Goal: Information Seeking & Learning: Understand process/instructions

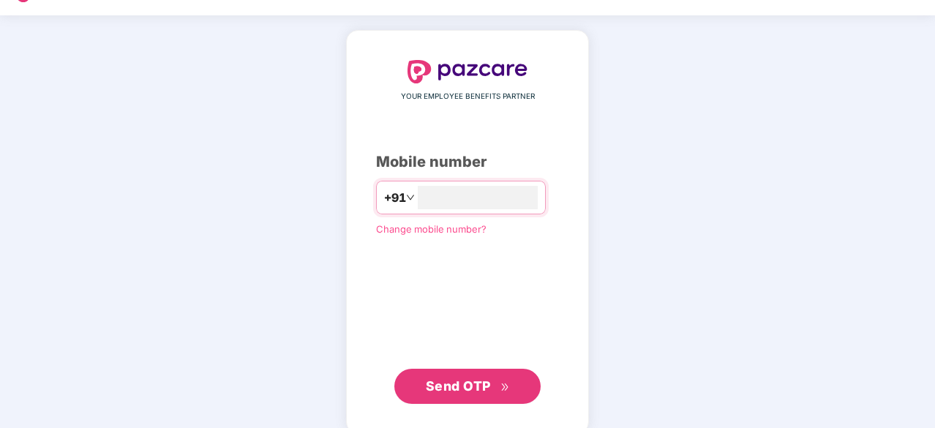
scroll to position [39, 0]
type input "**********"
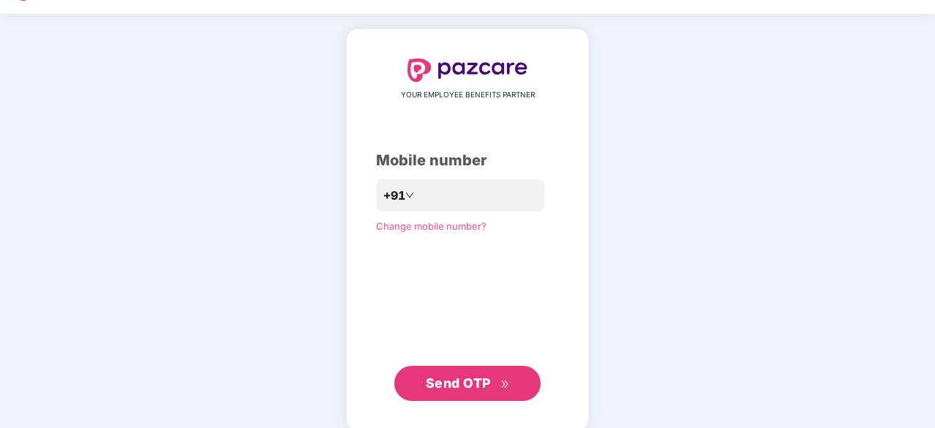
click at [482, 378] on span "Send OTP" at bounding box center [458, 382] width 65 height 15
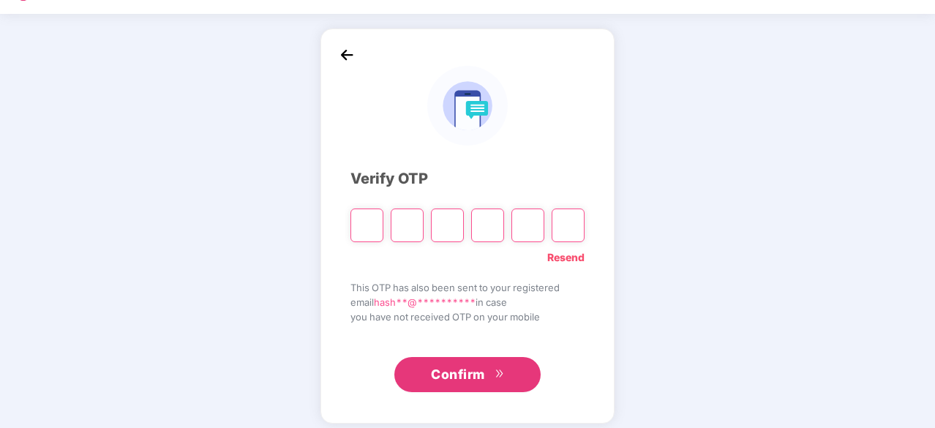
type input "*"
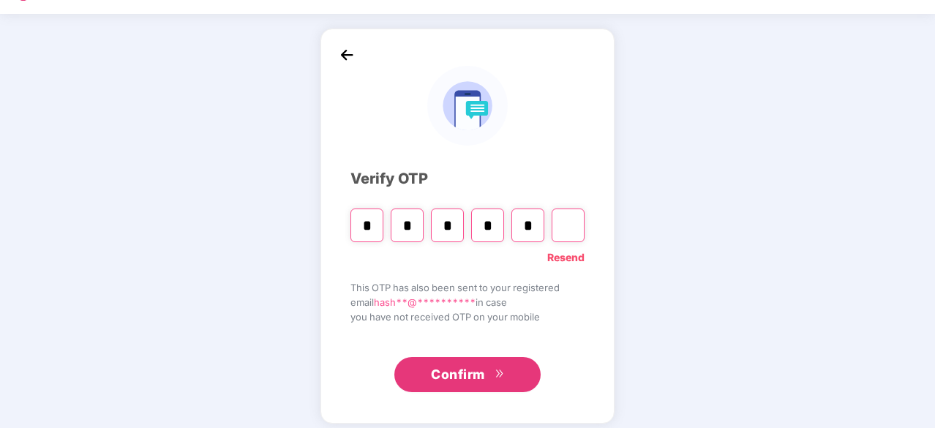
type input "*"
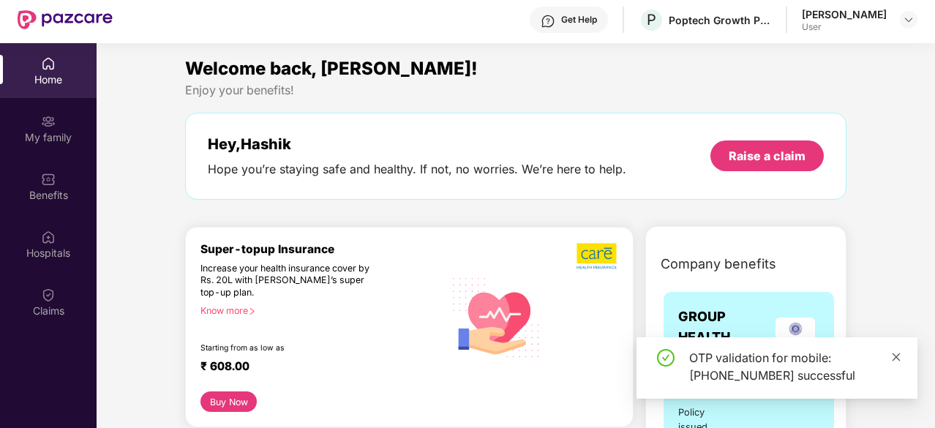
click at [899, 361] on icon "close" at bounding box center [896, 357] width 10 height 10
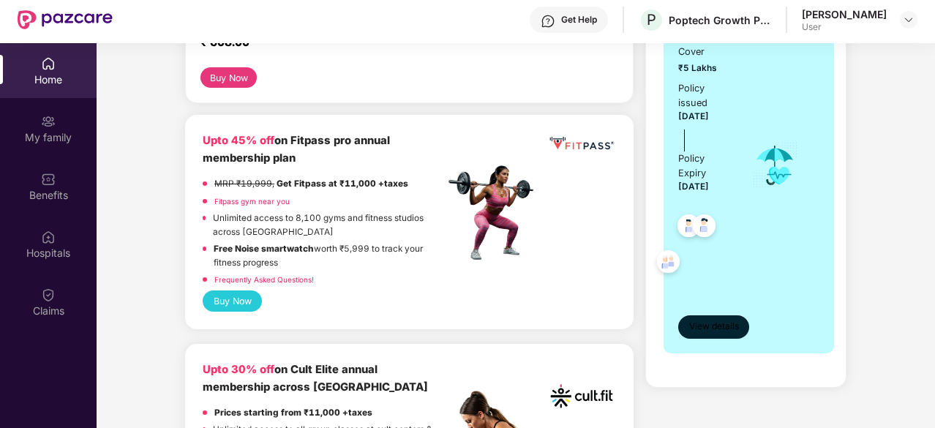
scroll to position [314, 0]
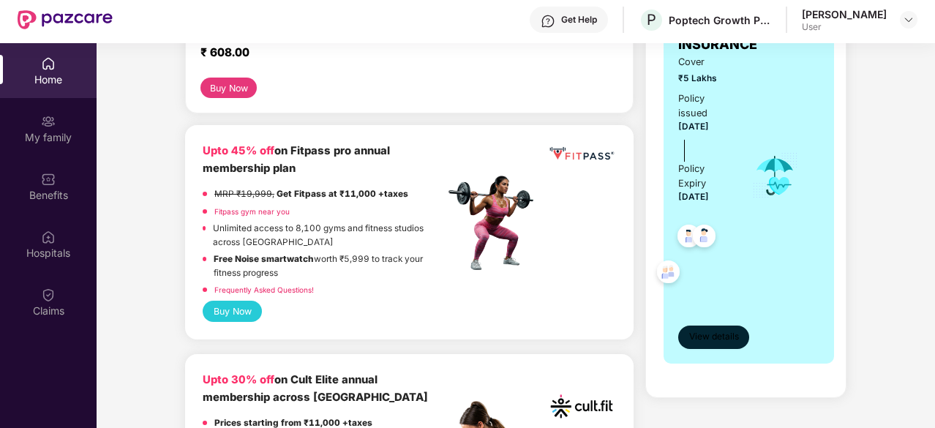
click at [725, 336] on span "View details" at bounding box center [714, 337] width 50 height 14
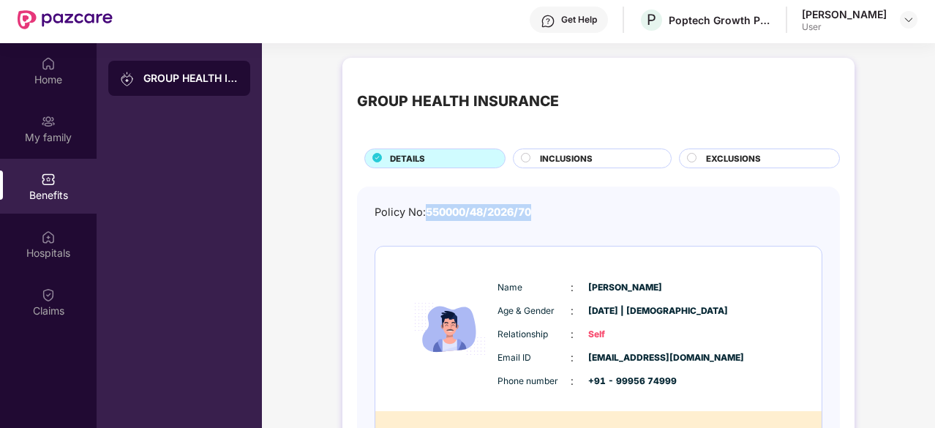
drag, startPoint x: 428, startPoint y: 211, endPoint x: 535, endPoint y: 212, distance: 106.8
click at [531, 212] on span "550000/48/2026/70" at bounding box center [478, 211] width 105 height 12
copy span "550000/48/2026/70"
click at [584, 14] on div "Get Help" at bounding box center [579, 20] width 36 height 12
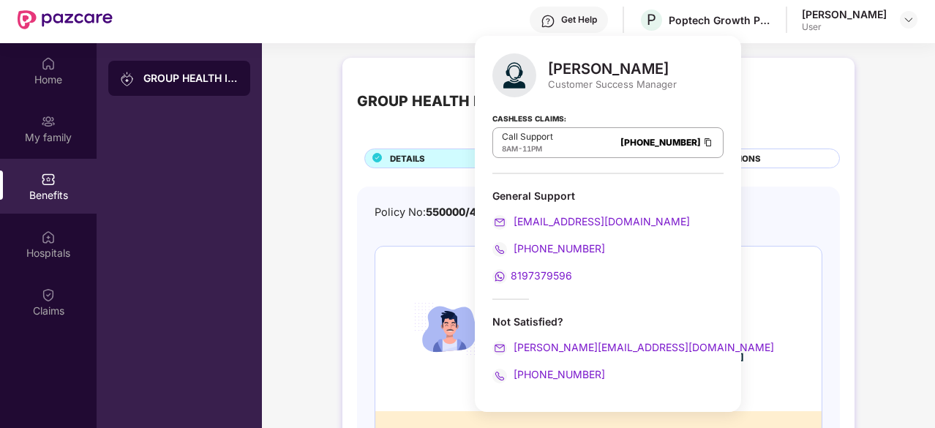
click at [581, 375] on span "[PHONE_NUMBER]" at bounding box center [557, 374] width 94 height 12
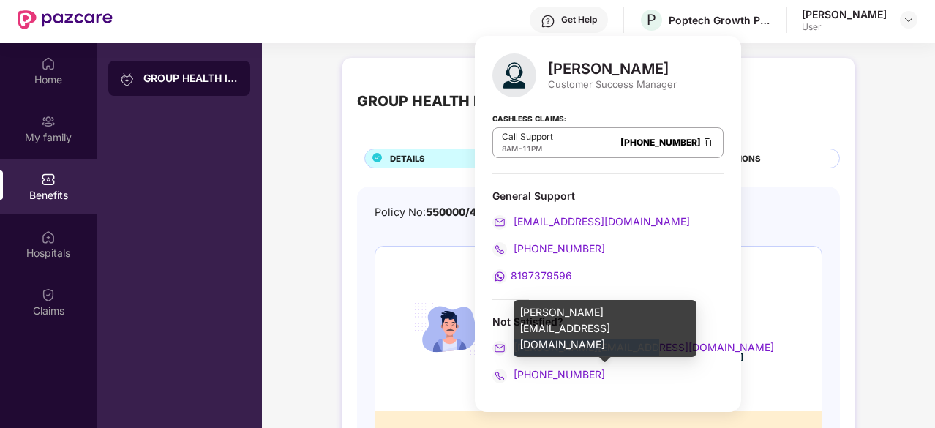
drag, startPoint x: 652, startPoint y: 344, endPoint x: 514, endPoint y: 343, distance: 137.5
click at [514, 343] on div "[PERSON_NAME][EMAIL_ADDRESS][DOMAIN_NAME]" at bounding box center [607, 347] width 231 height 16
copy span "[PERSON_NAME][EMAIL_ADDRESS][DOMAIN_NAME]"
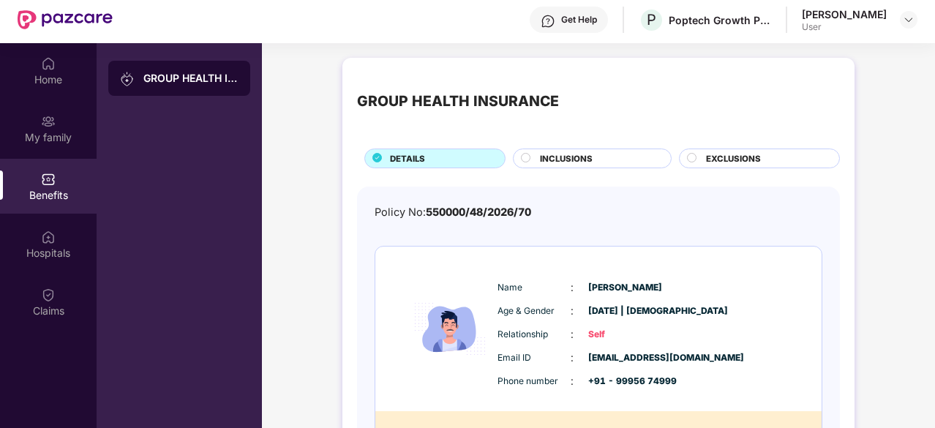
click at [816, 214] on div "Policy No: 550000/48/2026/70" at bounding box center [598, 212] width 448 height 17
click at [45, 91] on div "Home" at bounding box center [48, 70] width 97 height 55
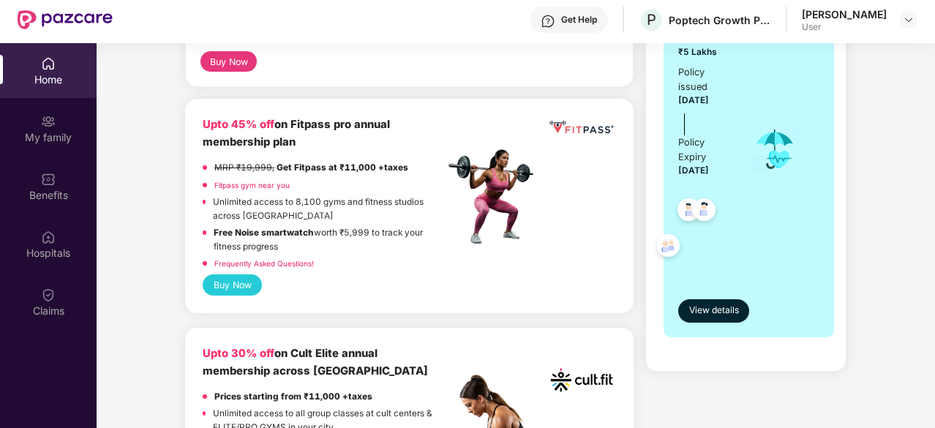
scroll to position [342, 0]
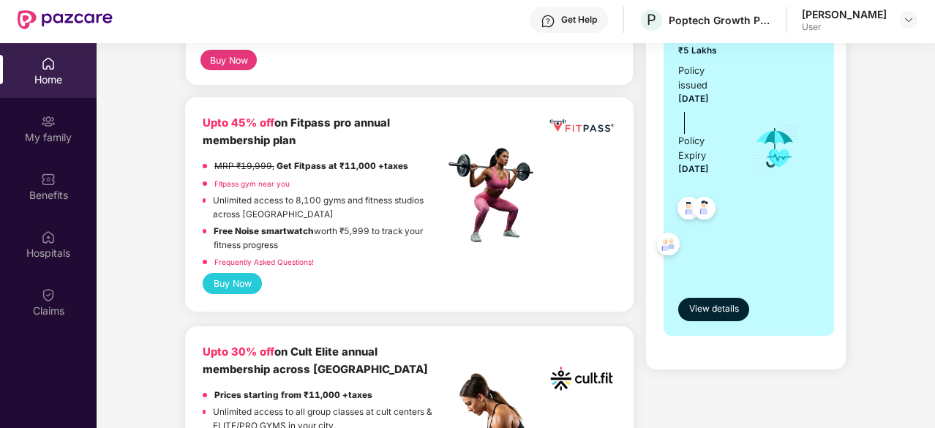
click at [585, 15] on div "Get Help" at bounding box center [579, 20] width 36 height 12
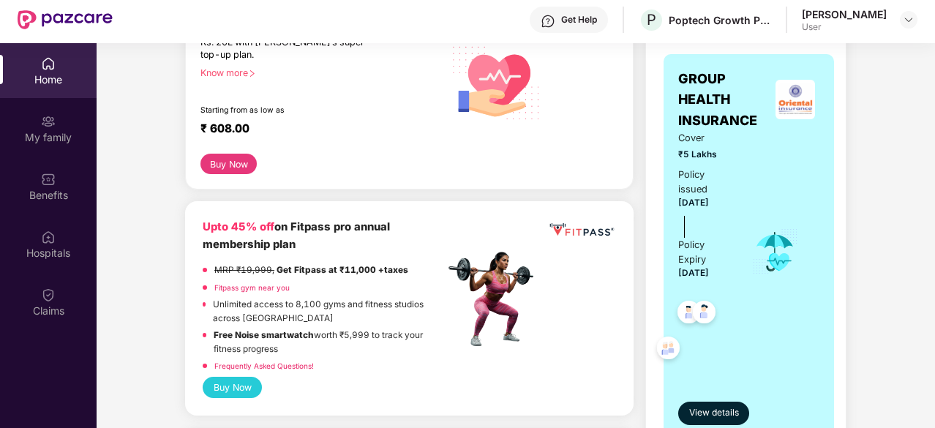
scroll to position [234, 0]
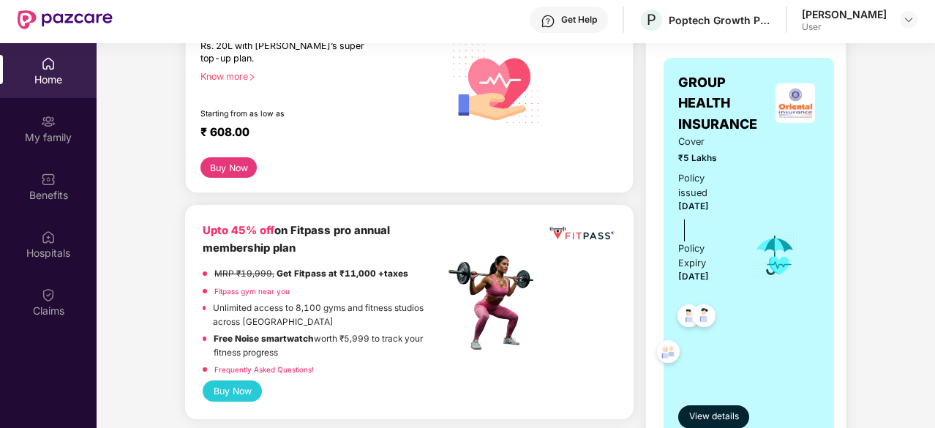
click at [597, 24] on div "Get Help" at bounding box center [579, 20] width 36 height 12
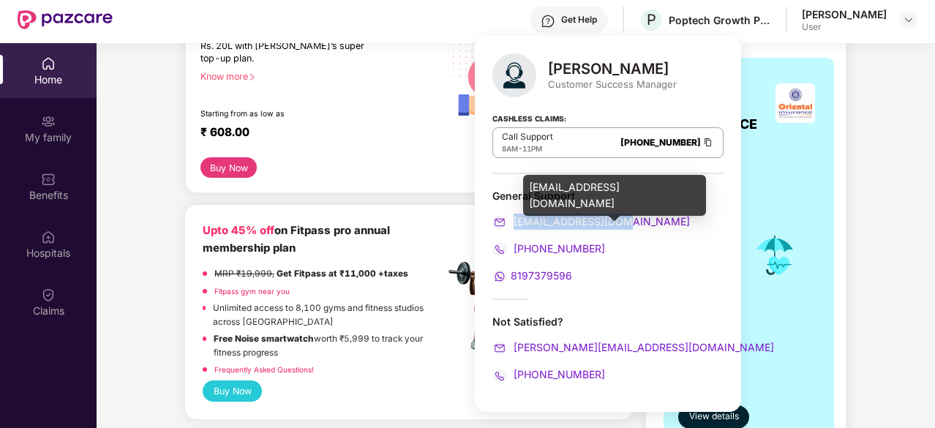
drag, startPoint x: 626, startPoint y: 222, endPoint x: 515, endPoint y: 219, distance: 111.2
click at [515, 219] on div "[EMAIL_ADDRESS][DOMAIN_NAME]" at bounding box center [607, 222] width 231 height 16
copy span "[EMAIL_ADDRESS][DOMAIN_NAME]"
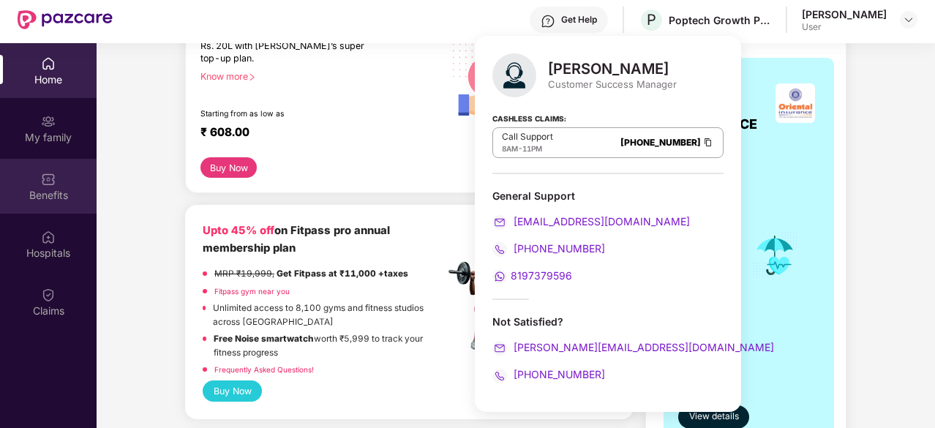
click at [37, 173] on div "Benefits" at bounding box center [48, 186] width 97 height 55
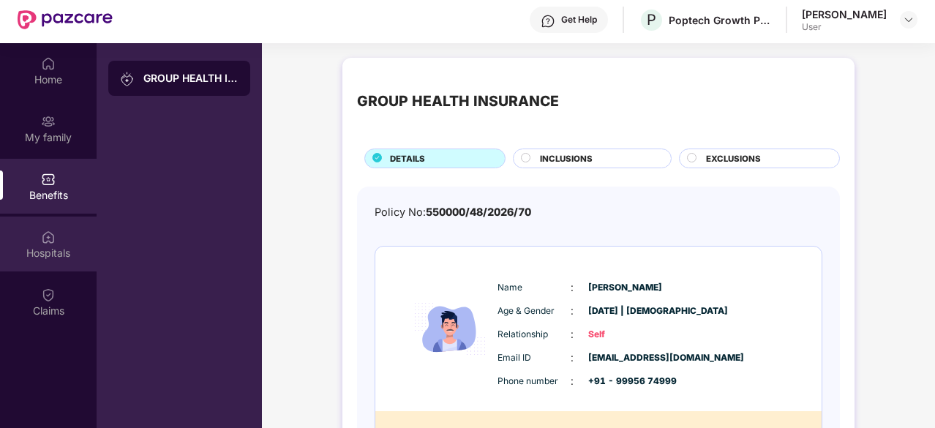
click at [42, 260] on div "Hospitals" at bounding box center [48, 243] width 97 height 55
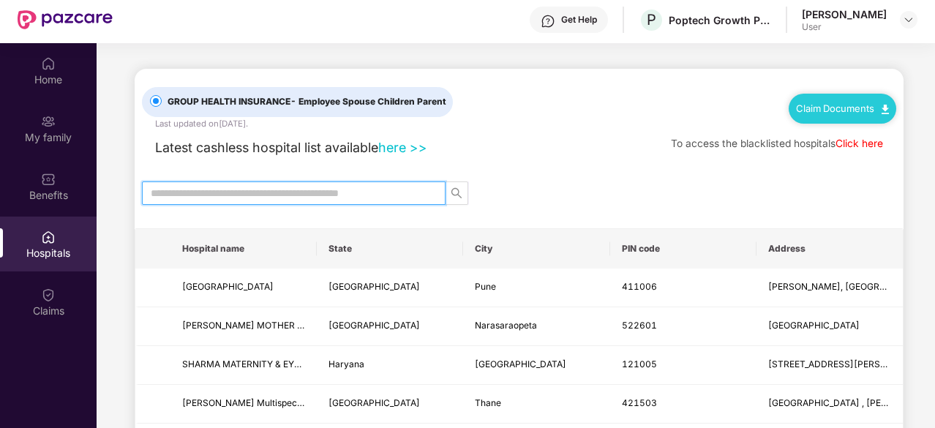
click at [301, 195] on input "text" at bounding box center [288, 193] width 274 height 16
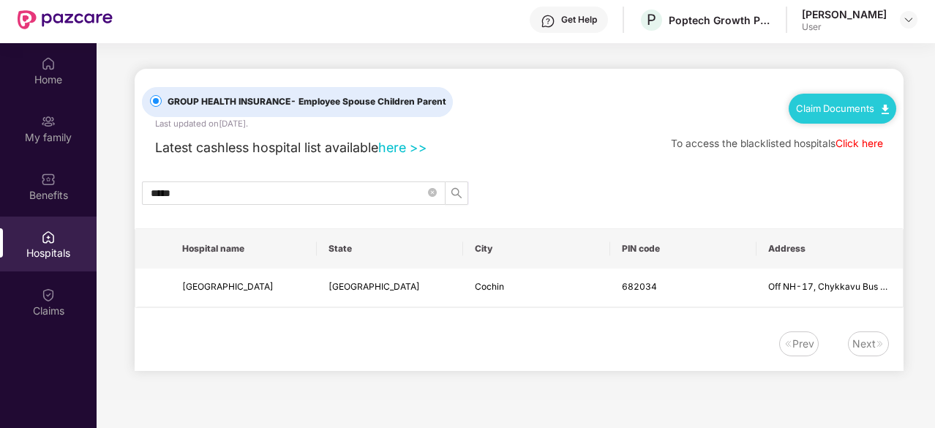
click at [399, 151] on link "here >>" at bounding box center [402, 147] width 49 height 15
click at [266, 183] on span "*****" at bounding box center [293, 192] width 303 height 23
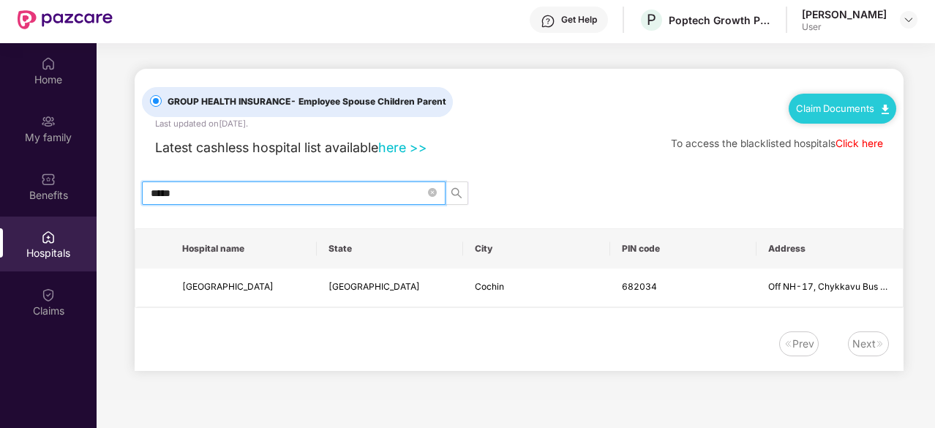
click at [266, 189] on input "*****" at bounding box center [288, 193] width 274 height 16
type input "*"
type input "*******"
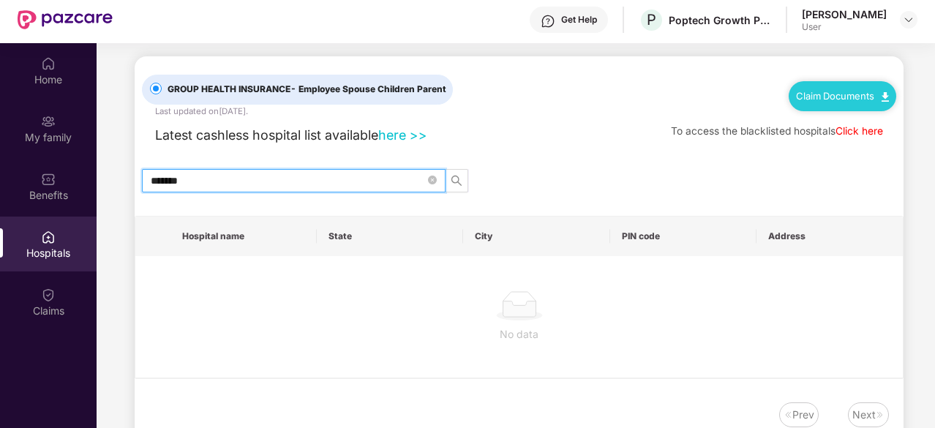
scroll to position [10, 0]
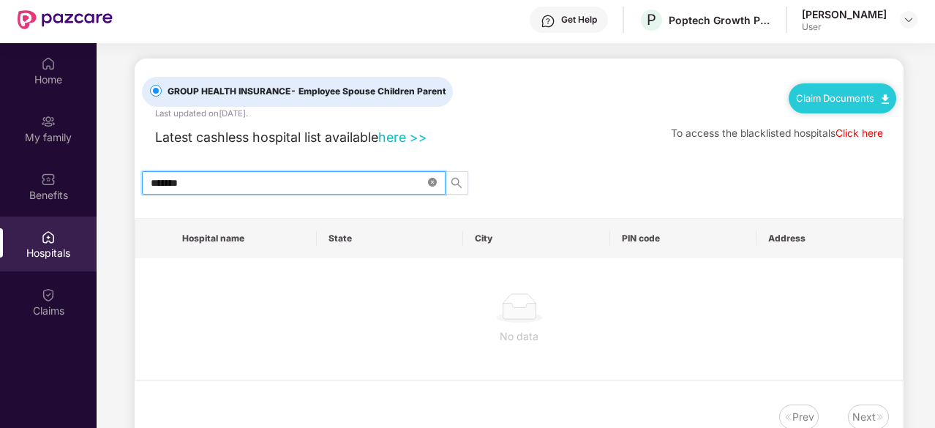
click at [428, 178] on icon "close-circle" at bounding box center [432, 182] width 9 height 9
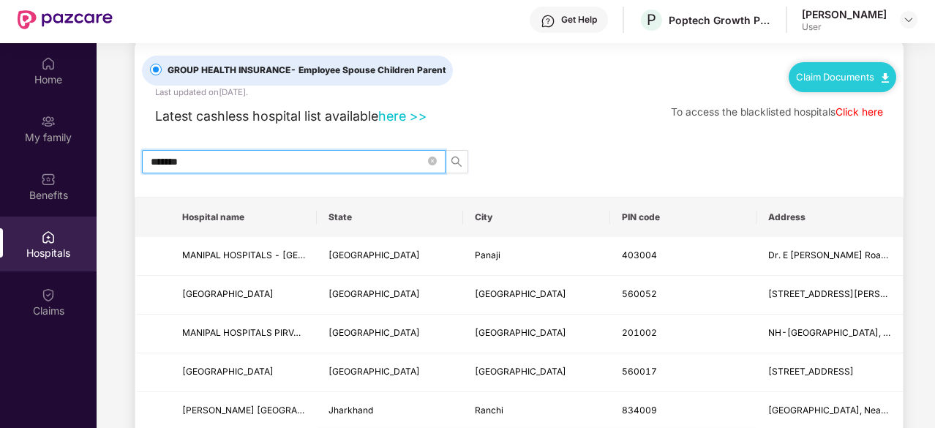
scroll to position [0, 0]
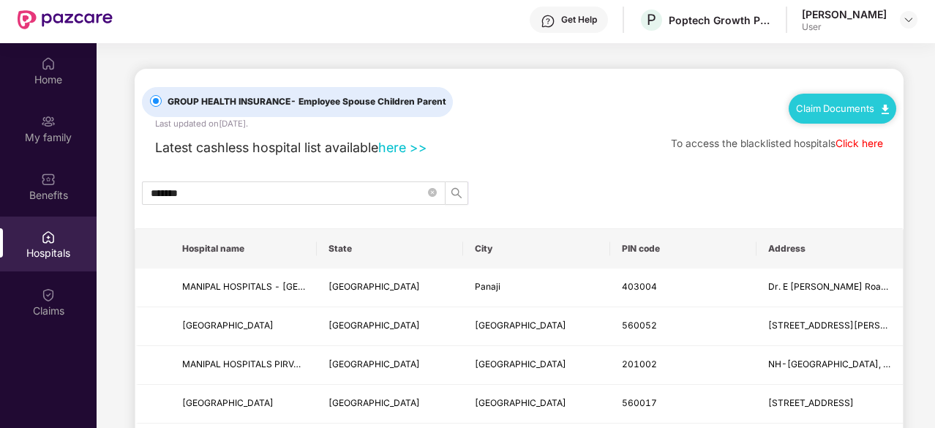
click at [343, 187] on input "*******" at bounding box center [288, 193] width 274 height 16
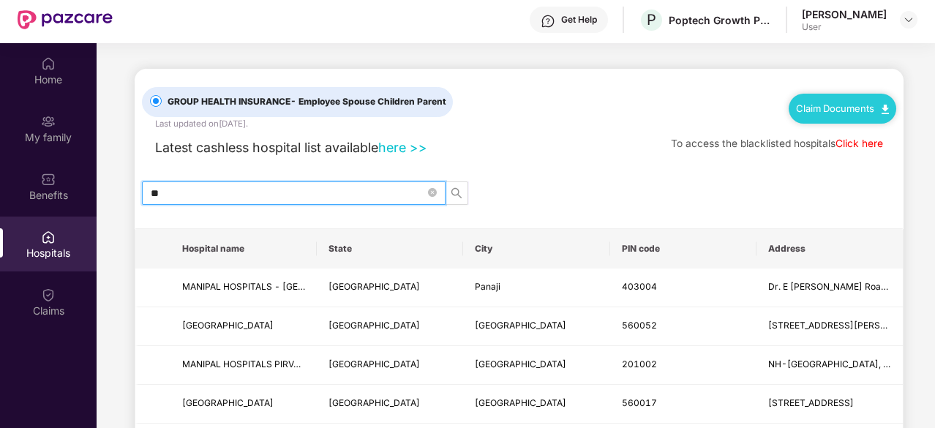
type input "*"
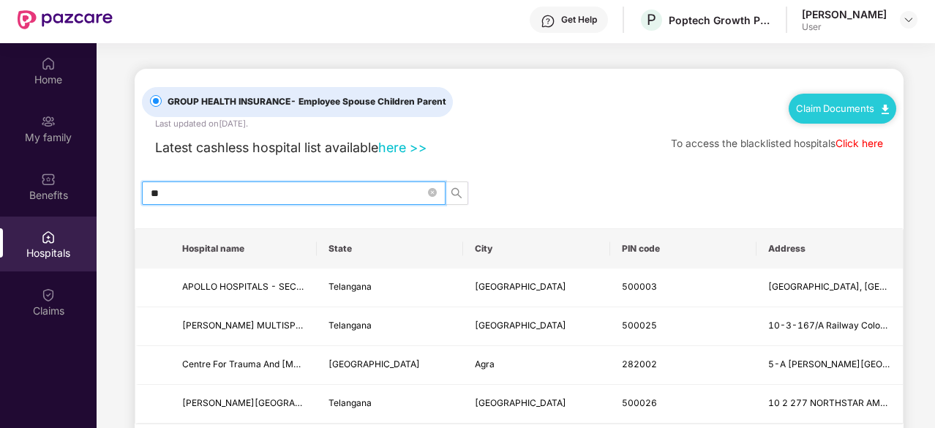
type input "*"
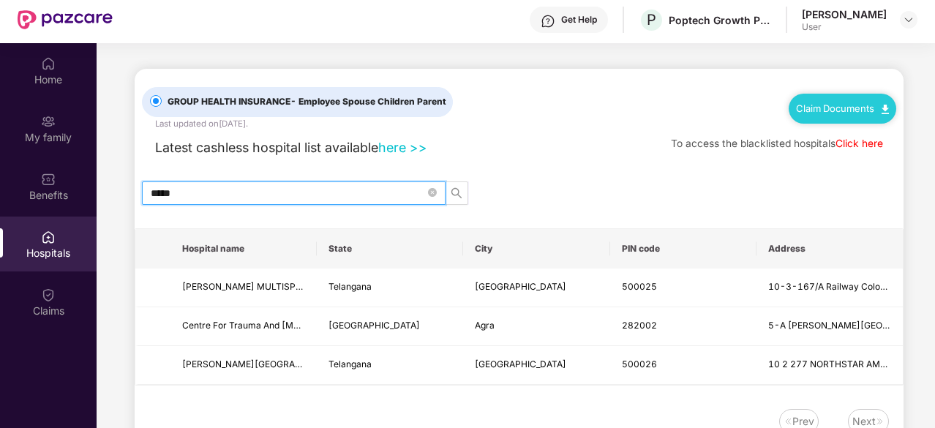
click at [249, 200] on span "*****" at bounding box center [293, 192] width 303 height 23
type input "*"
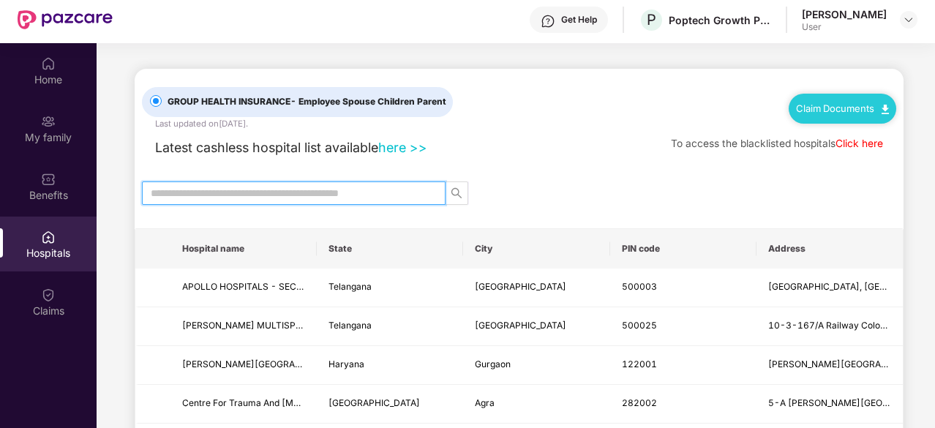
click at [829, 97] on div "Claim Documents" at bounding box center [841, 108] width 107 height 29
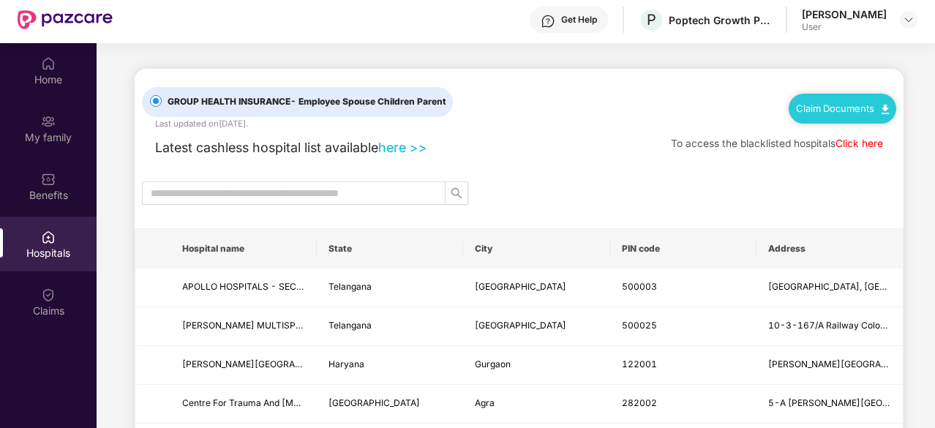
click at [870, 115] on div "Claim Documents" at bounding box center [841, 108] width 107 height 29
click at [859, 141] on link "Click here" at bounding box center [859, 143] width 48 height 12
click at [367, 197] on input "text" at bounding box center [288, 193] width 274 height 16
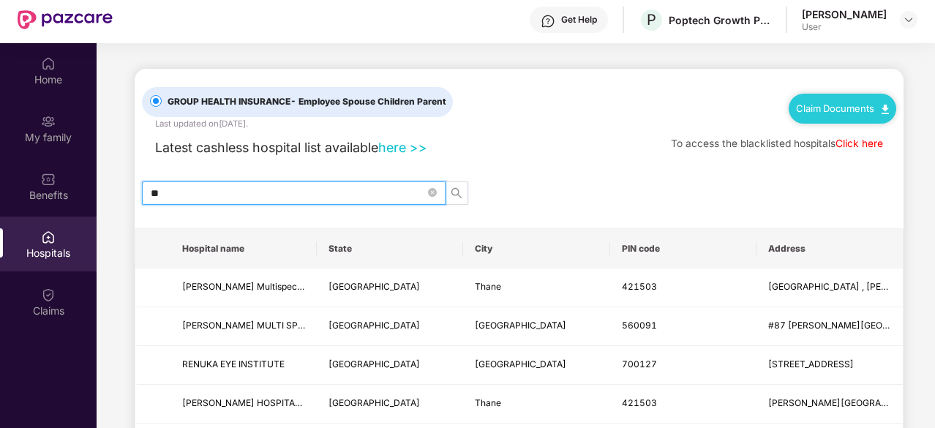
type input "*"
type input "*******"
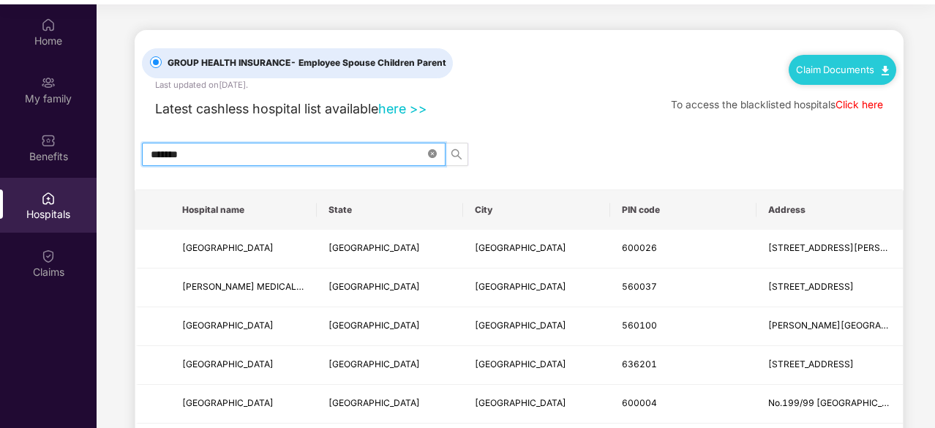
click at [431, 152] on icon "close-circle" at bounding box center [432, 153] width 9 height 9
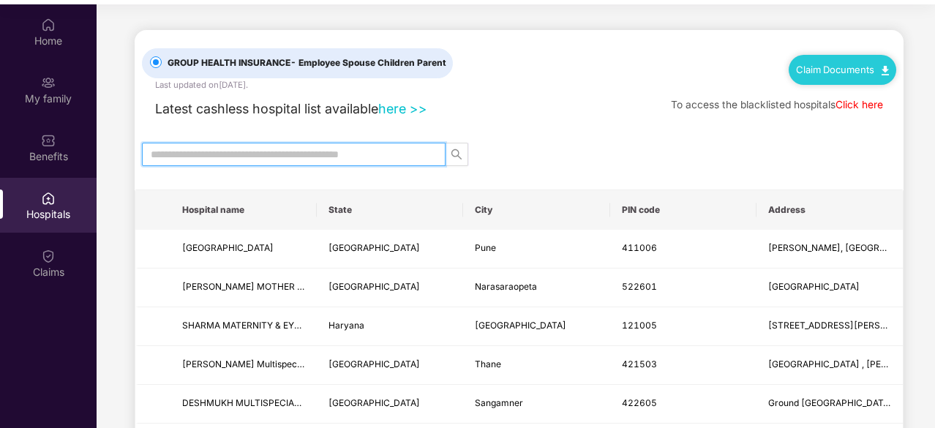
click at [819, 74] on link "Claim Documents" at bounding box center [842, 70] width 93 height 12
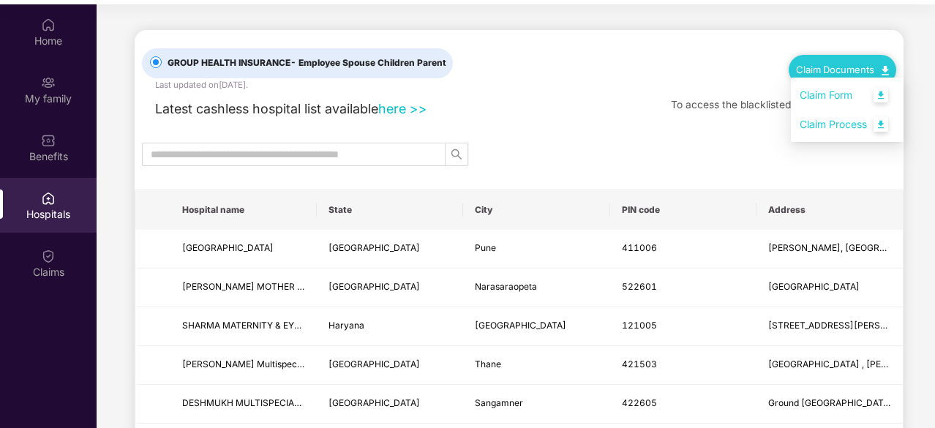
click at [882, 129] on link "Claim Process" at bounding box center [846, 124] width 95 height 31
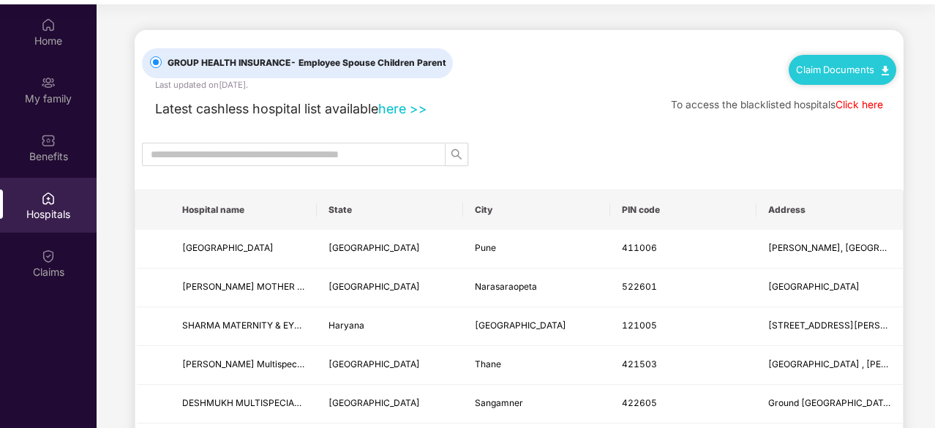
click at [883, 68] on img at bounding box center [884, 71] width 7 height 10
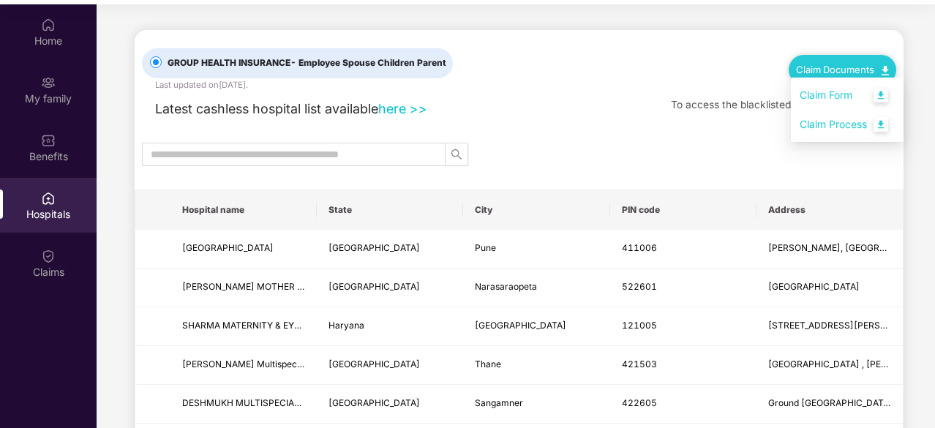
click at [885, 94] on link "Claim Form" at bounding box center [846, 95] width 95 height 31
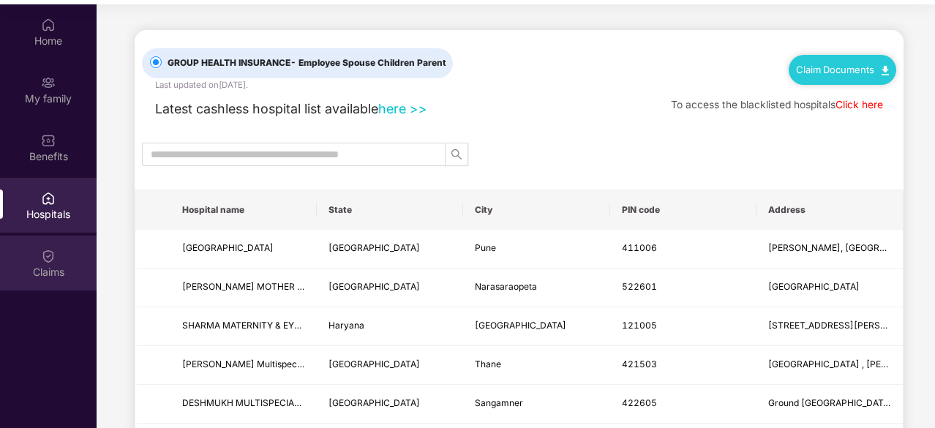
click at [54, 274] on div "Claims" at bounding box center [48, 272] width 97 height 15
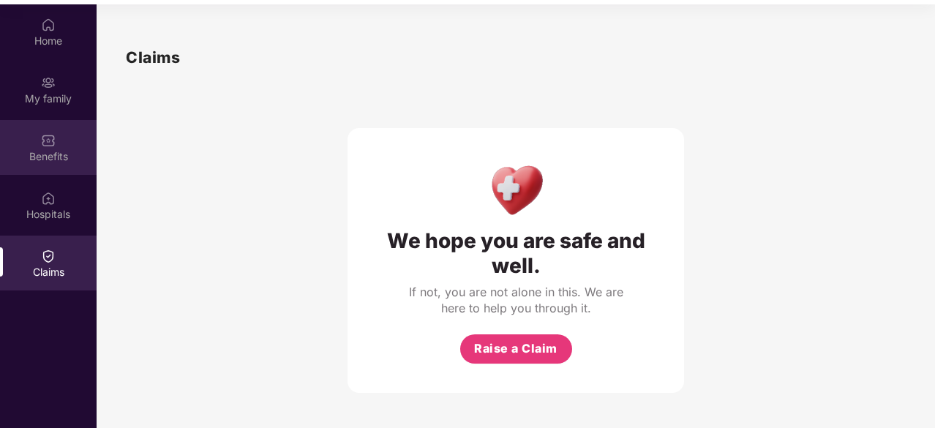
click at [64, 165] on div "Benefits" at bounding box center [48, 147] width 97 height 55
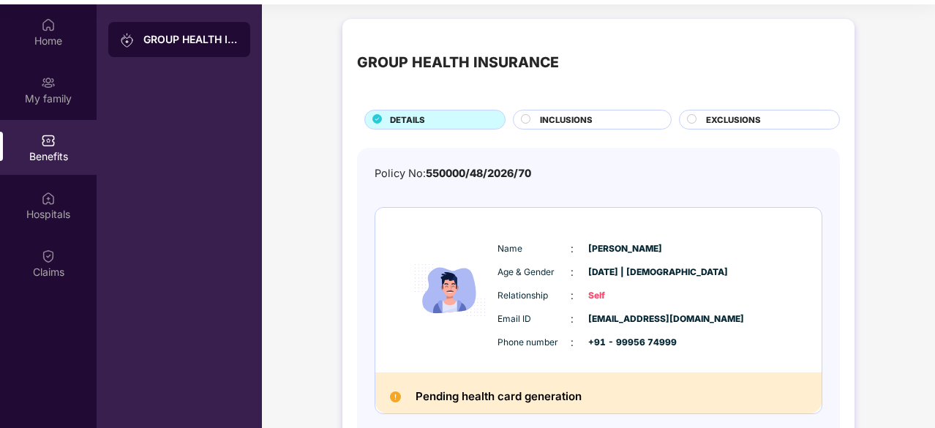
click at [706, 116] on span "EXCLUSIONS" at bounding box center [733, 119] width 55 height 13
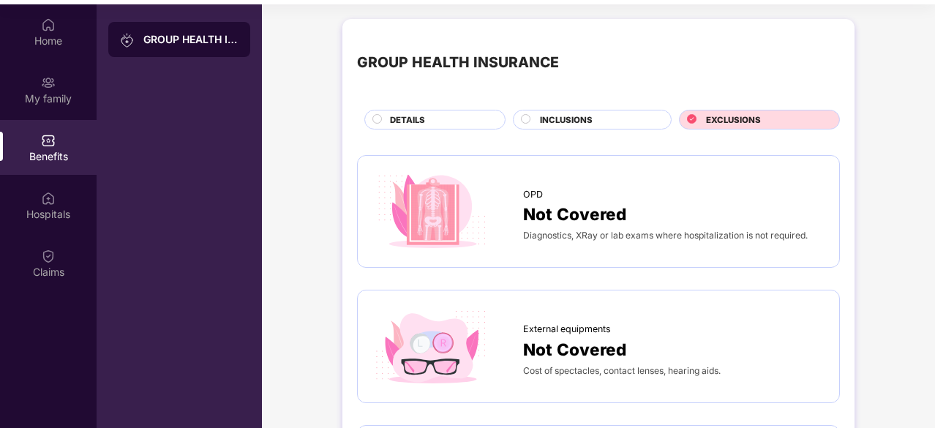
click at [605, 116] on div "INCLUSIONS" at bounding box center [597, 120] width 131 height 15
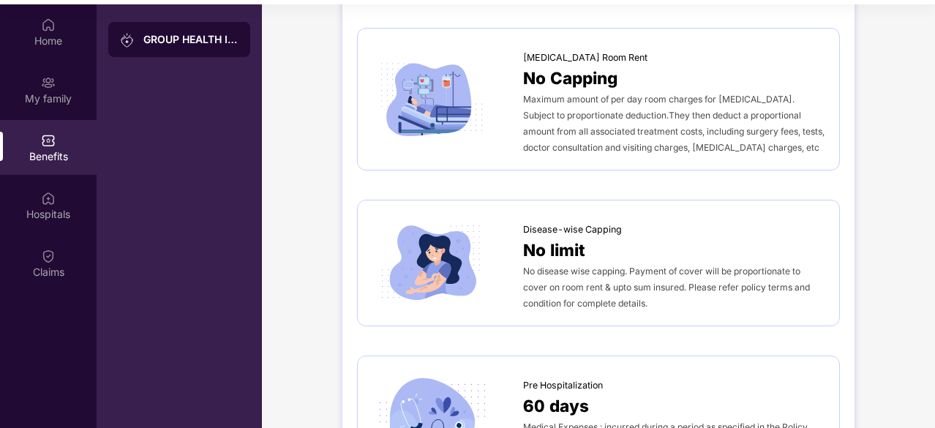
scroll to position [442, 0]
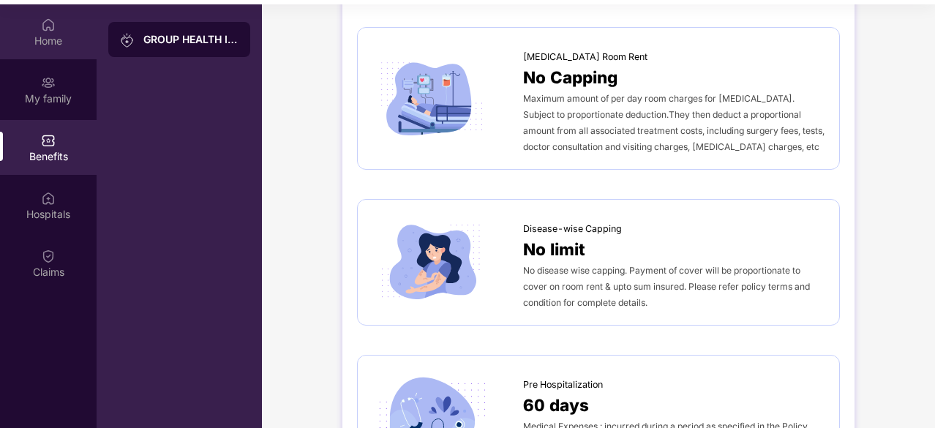
click at [49, 34] on div "Home" at bounding box center [48, 41] width 97 height 15
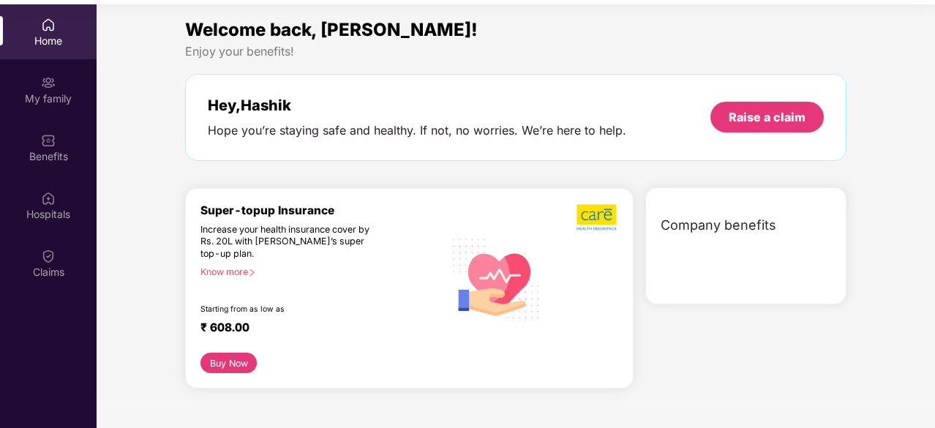
scroll to position [0, 0]
